Goal: Check status: Check status

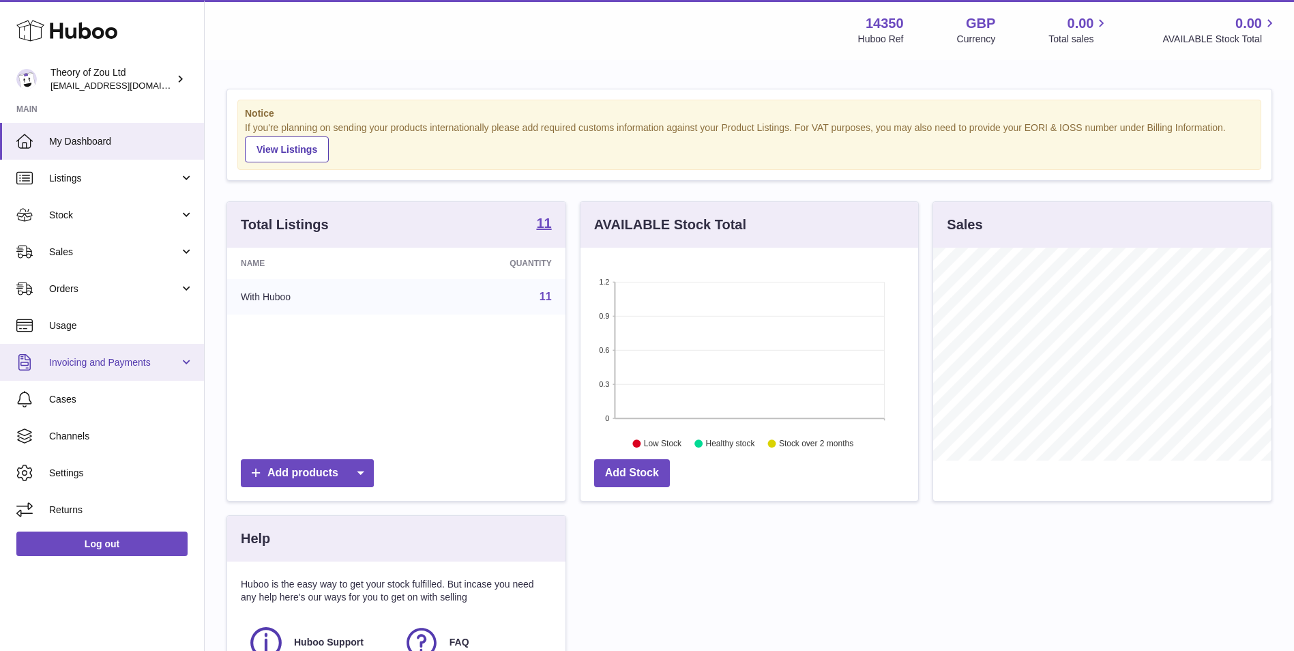
scroll to position [213, 338]
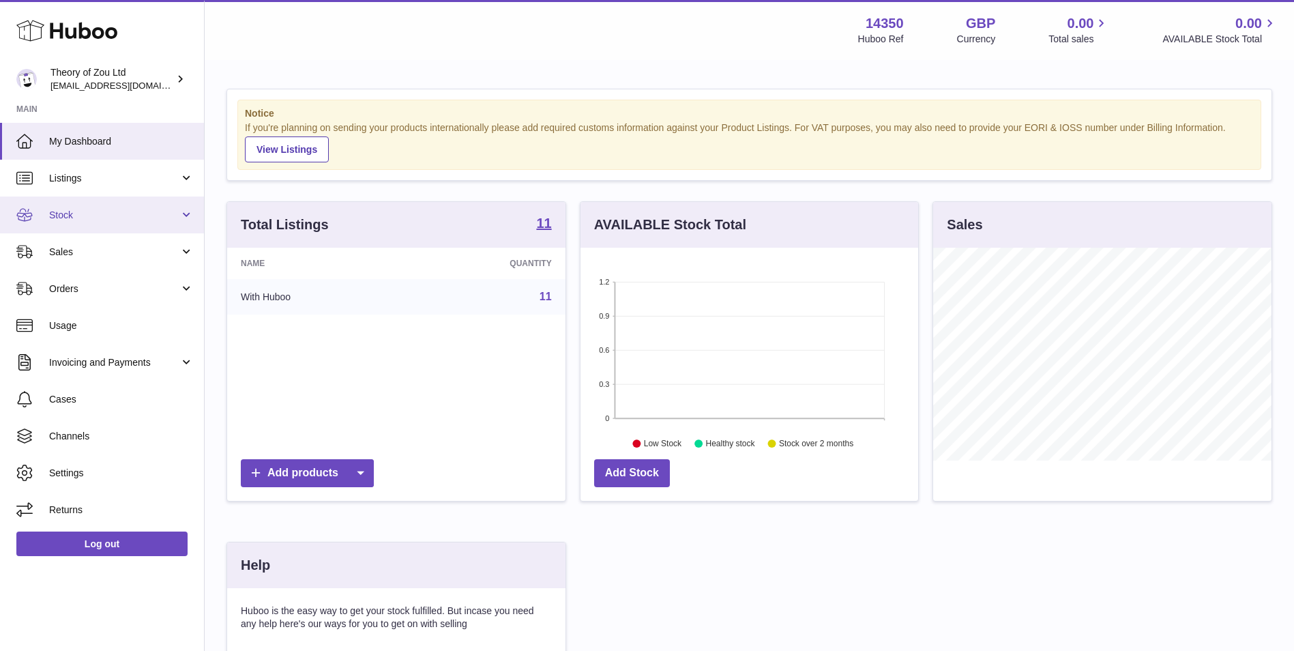
click at [124, 209] on span "Stock" at bounding box center [114, 215] width 130 height 13
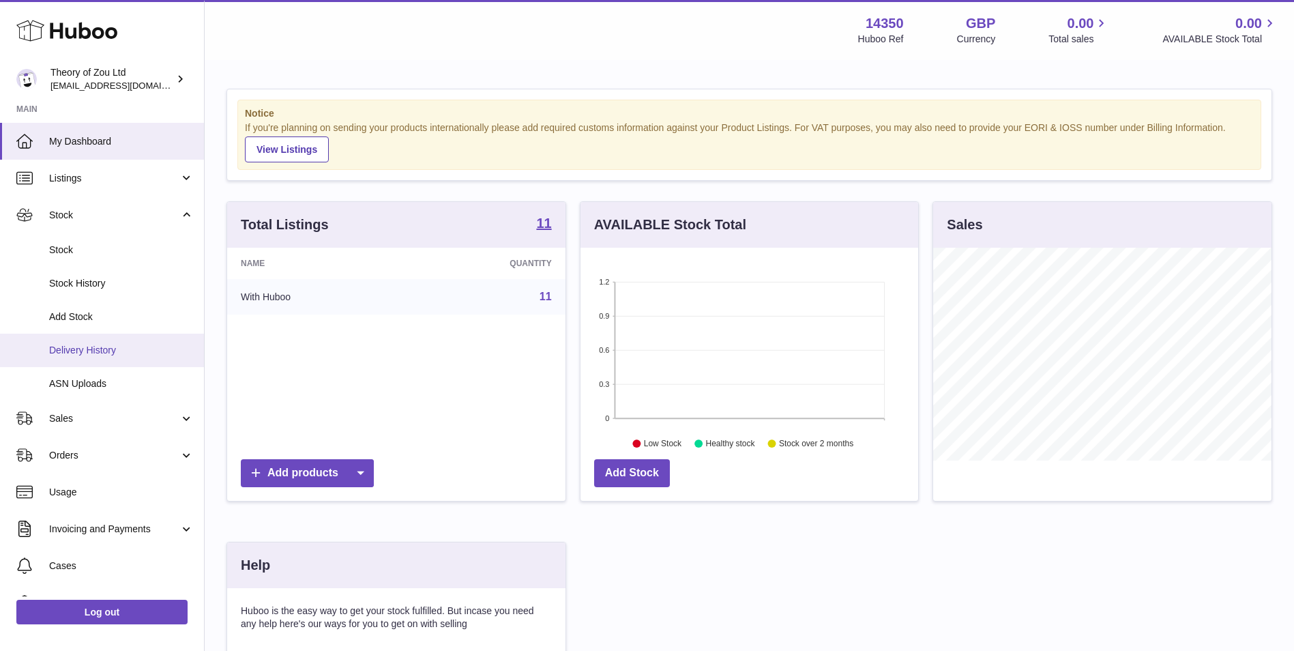
click at [137, 351] on span "Delivery History" at bounding box center [121, 350] width 145 height 13
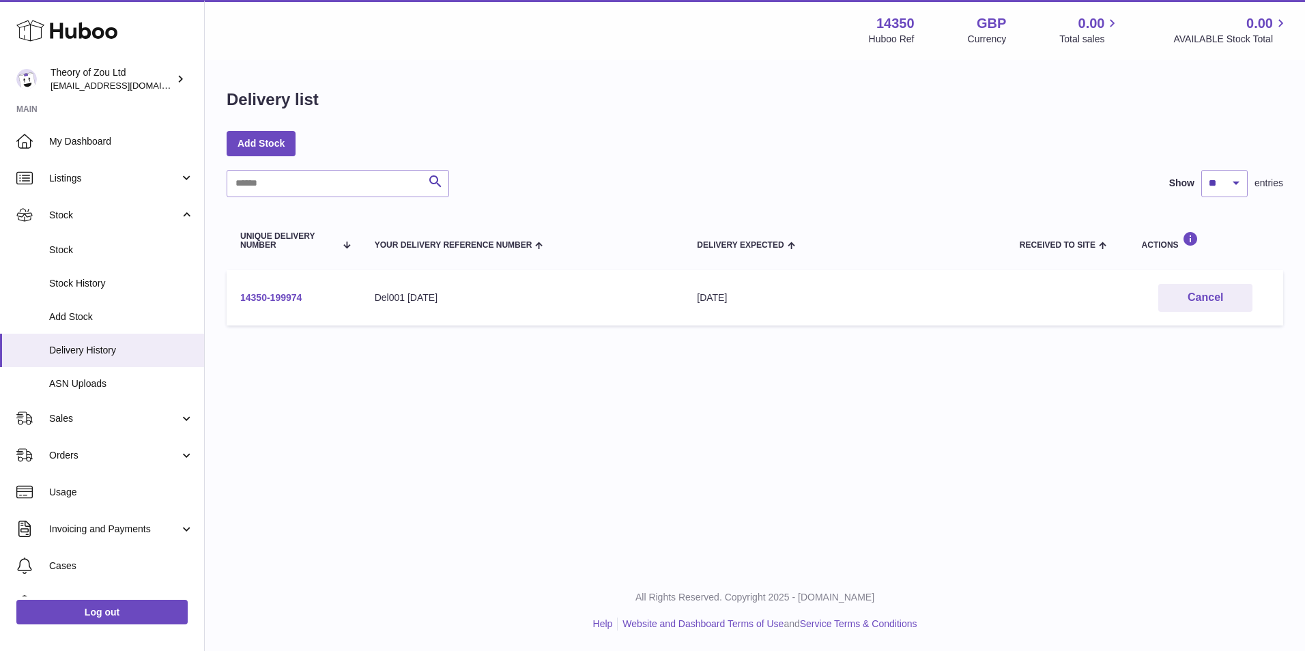
click at [287, 293] on link "14350-199974" at bounding box center [270, 297] width 61 height 11
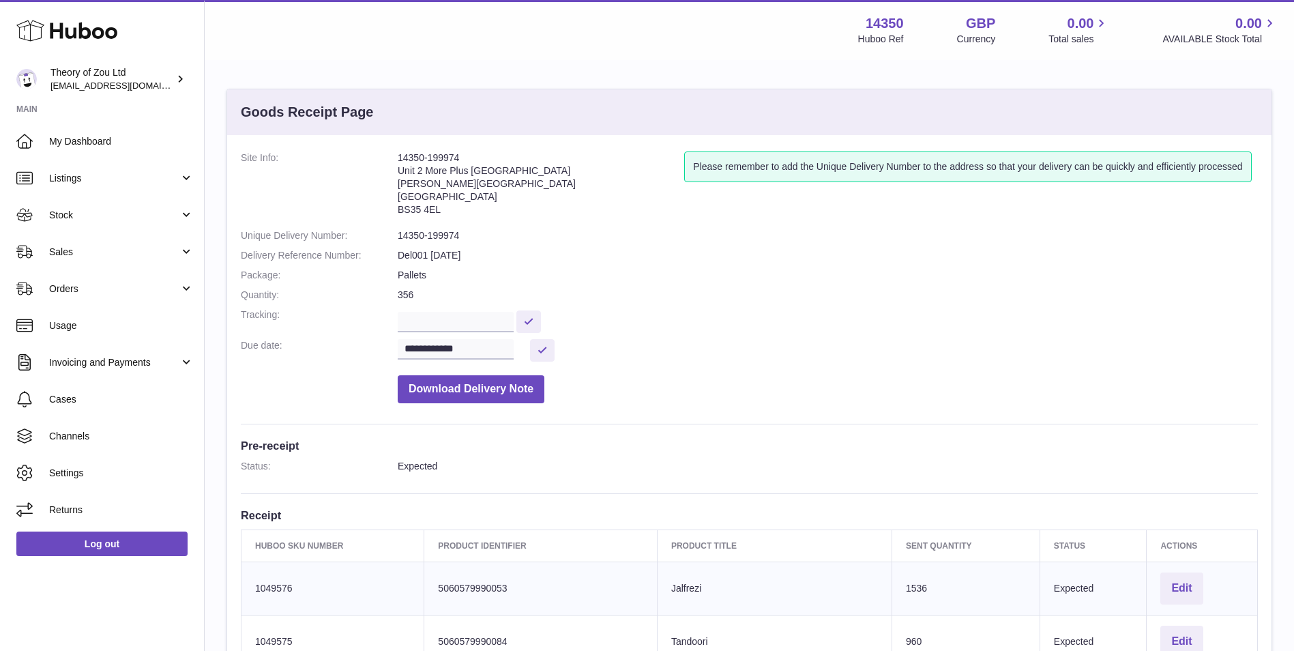
drag, startPoint x: 477, startPoint y: 156, endPoint x: 390, endPoint y: 164, distance: 87.0
click at [390, 164] on dl "**********" at bounding box center [749, 280] width 1017 height 259
copy dl "14350-199974"
click at [486, 153] on address "14350-199974 Unit 2 More [GEOGRAPHIC_DATA][STREET_ADDRESS][PERSON_NAME]" at bounding box center [541, 186] width 287 height 71
drag, startPoint x: 469, startPoint y: 158, endPoint x: 391, endPoint y: 161, distance: 77.9
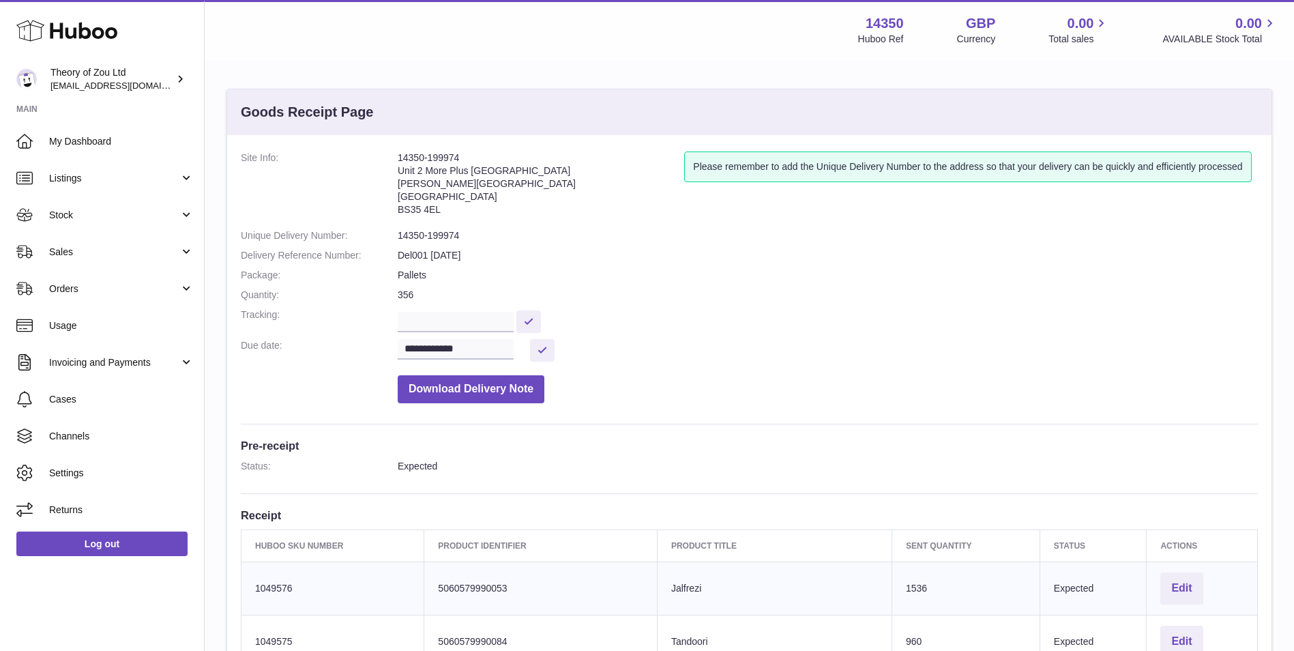
click at [391, 161] on dl "**********" at bounding box center [749, 280] width 1017 height 259
copy dl "14350-199974"
